Goal: Information Seeking & Learning: Learn about a topic

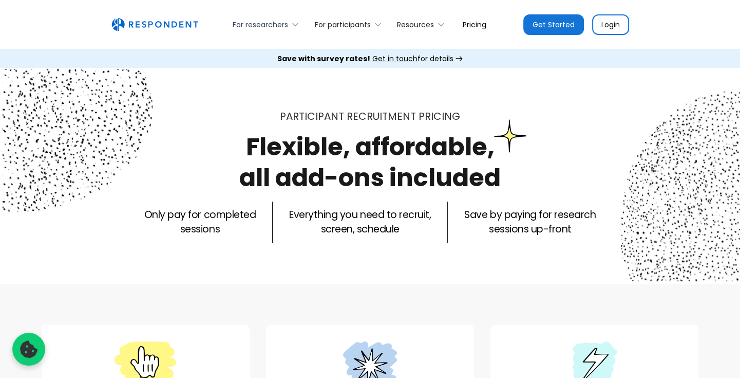
click at [284, 20] on div "For researchers" at bounding box center [260, 25] width 55 height 10
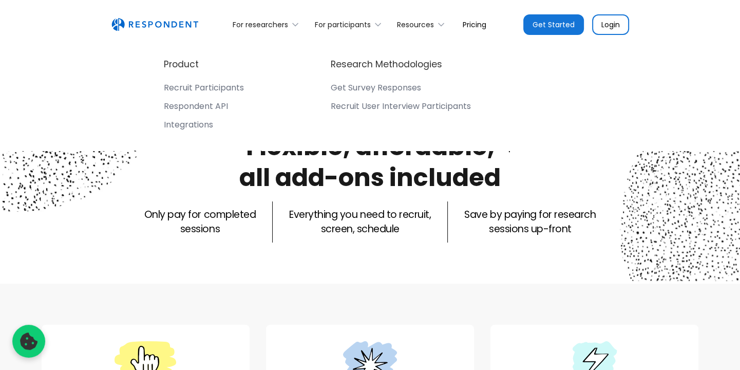
click at [234, 85] on div "Recruit Participants" at bounding box center [204, 88] width 80 height 10
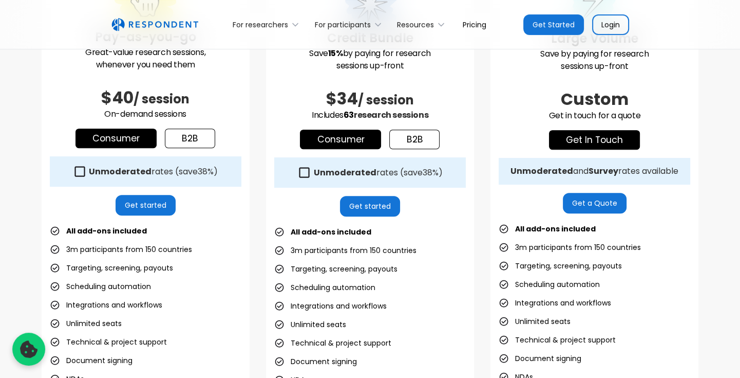
scroll to position [362, 0]
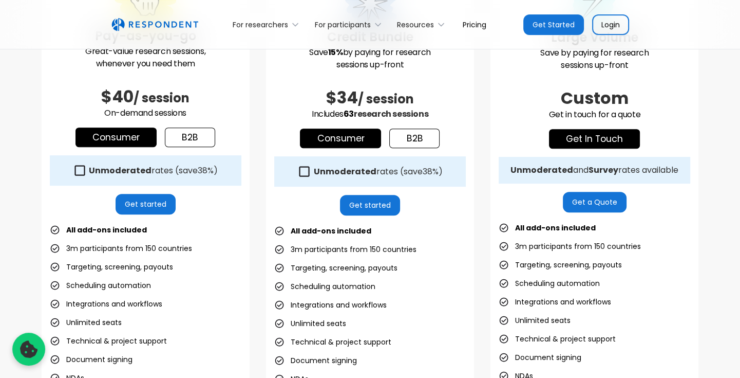
click at [80, 172] on icon at bounding box center [80, 170] width 14 height 14
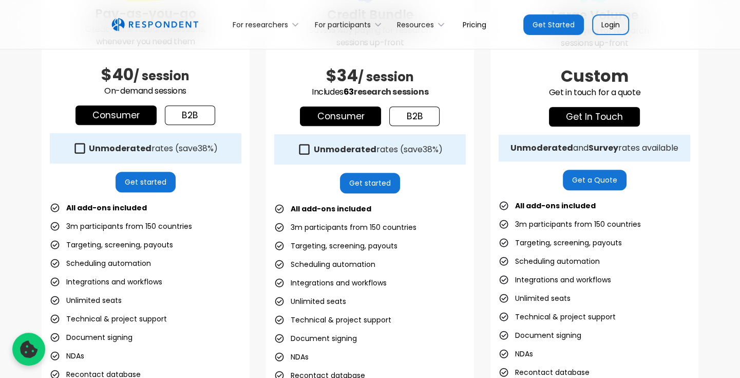
scroll to position [384, 0]
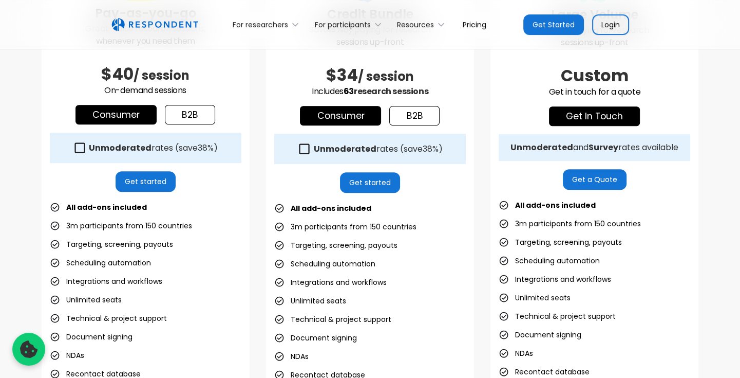
click at [183, 108] on link "b2b" at bounding box center [190, 115] width 50 height 20
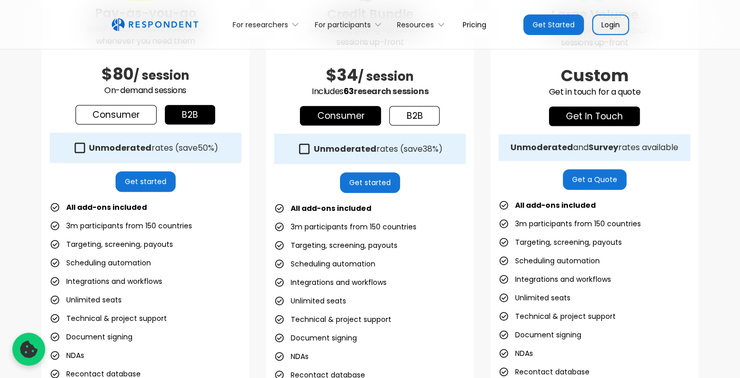
click at [135, 110] on link "Consumer" at bounding box center [116, 115] width 81 height 20
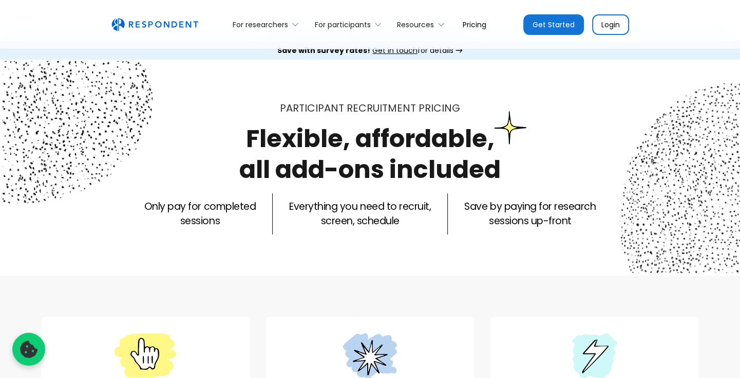
scroll to position [0, 0]
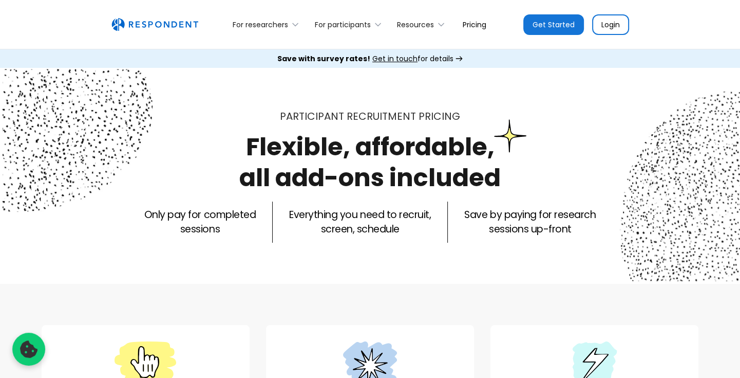
click at [171, 32] on div "For researchers Product Recruit Participants Respondent API Integrations Resear…" at bounding box center [370, 24] width 534 height 24
click at [167, 20] on img "home" at bounding box center [154, 24] width 87 height 13
